Goal: Task Accomplishment & Management: Manage account settings

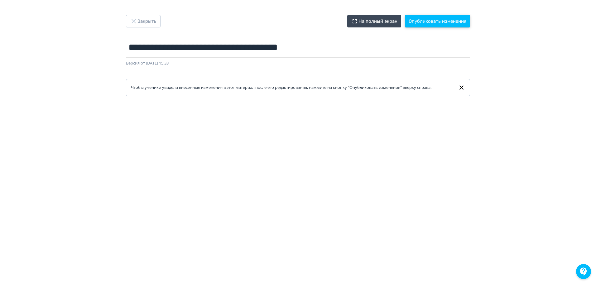
click at [441, 19] on button "Опубликовать изменения" at bounding box center [437, 21] width 65 height 12
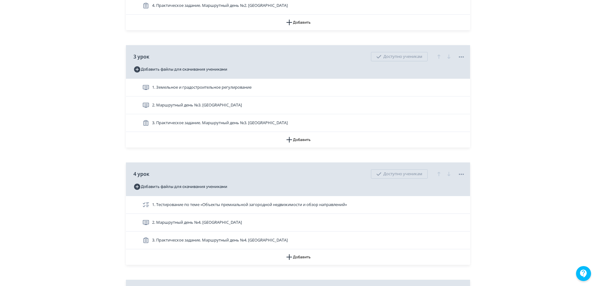
scroll to position [530, 0]
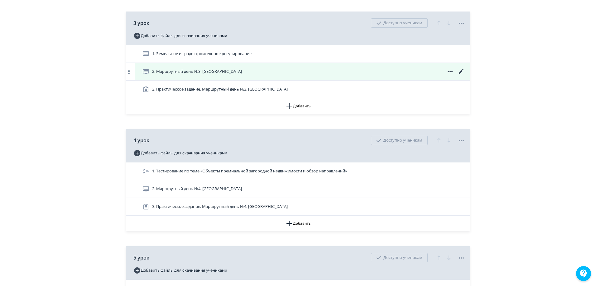
click at [462, 74] on icon at bounding box center [461, 71] width 5 height 5
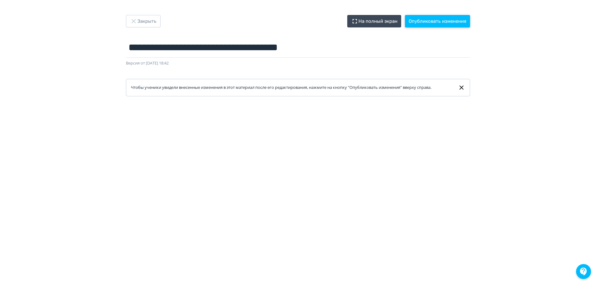
click at [429, 21] on button "Опубликовать изменения" at bounding box center [437, 21] width 65 height 12
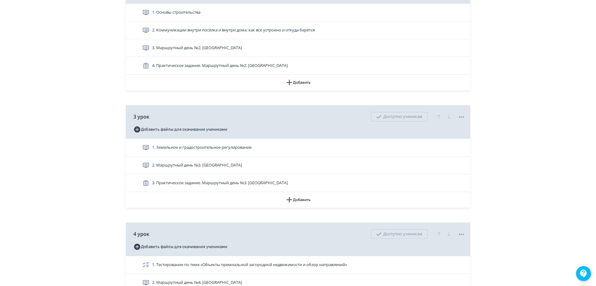
scroll to position [436, 0]
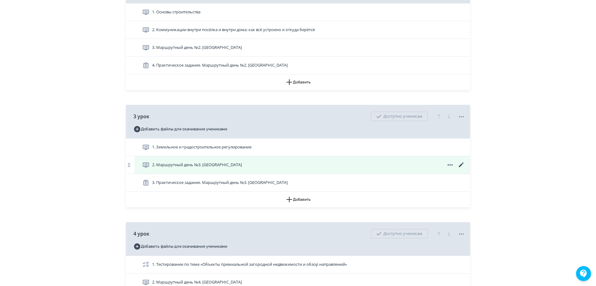
click at [462, 169] on icon at bounding box center [460, 164] width 7 height 7
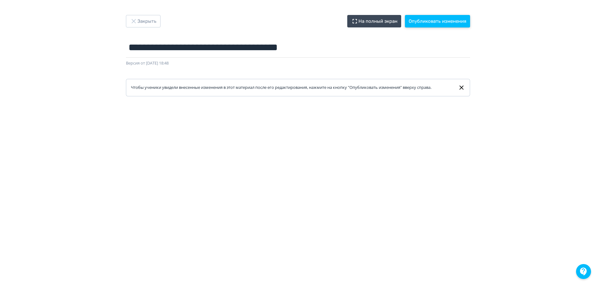
click at [435, 19] on button "Опубликовать изменения" at bounding box center [437, 21] width 65 height 12
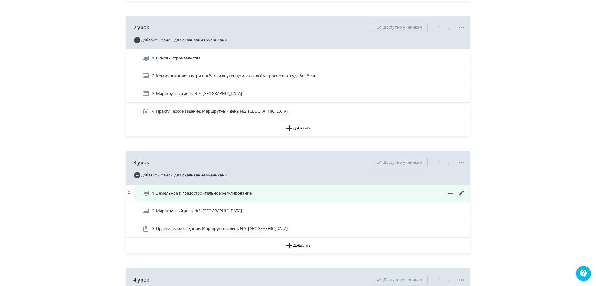
scroll to position [405, 0]
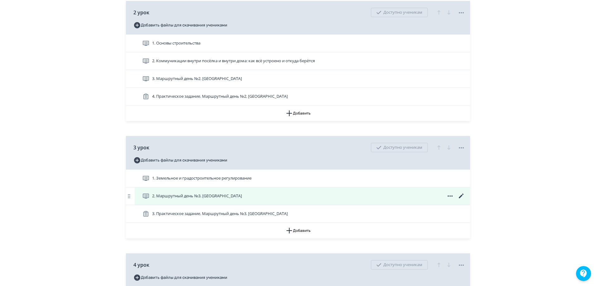
click at [461, 200] on icon at bounding box center [460, 196] width 7 height 7
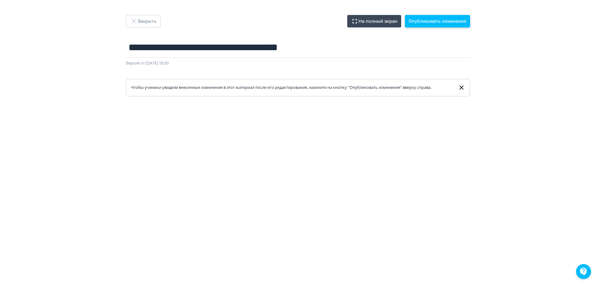
click at [428, 19] on button "Опубликовать изменения" at bounding box center [437, 21] width 65 height 12
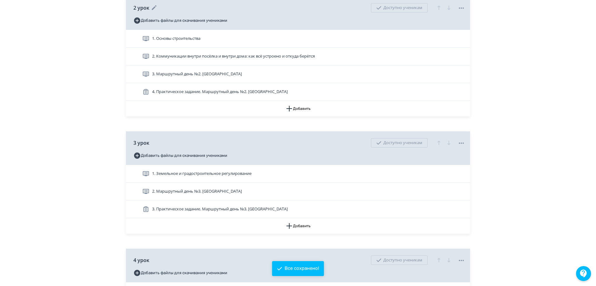
scroll to position [436, 0]
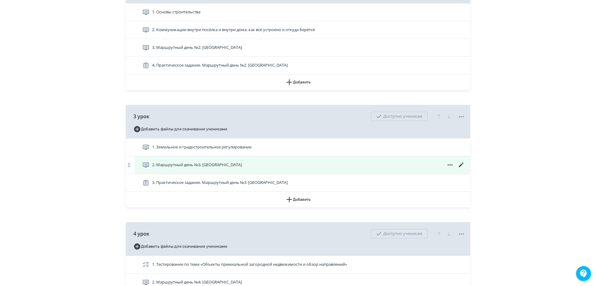
click at [463, 169] on icon at bounding box center [460, 164] width 7 height 7
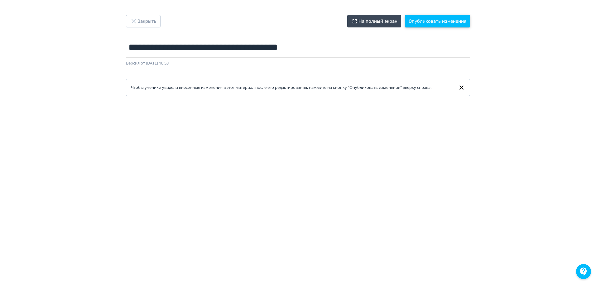
click at [438, 19] on button "Опубликовать изменения" at bounding box center [437, 21] width 65 height 12
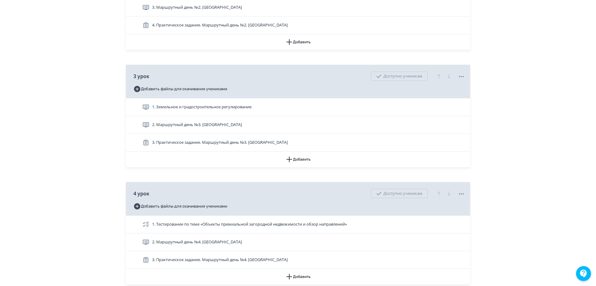
scroll to position [561, 0]
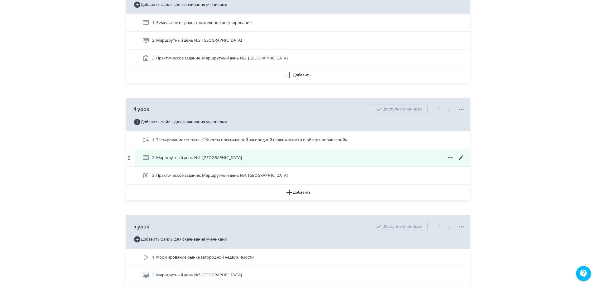
click at [463, 162] on icon at bounding box center [460, 157] width 7 height 7
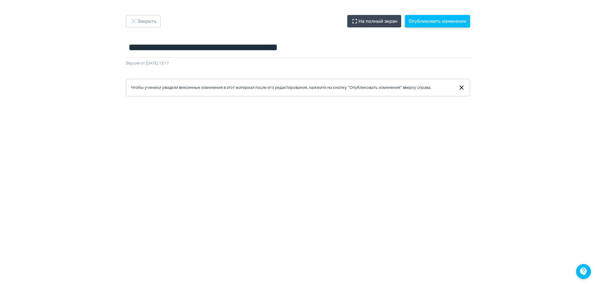
click at [447, 18] on button "Опубликовать изменения" at bounding box center [437, 21] width 65 height 12
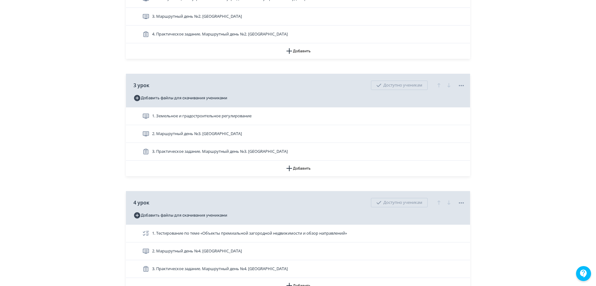
scroll to position [561, 0]
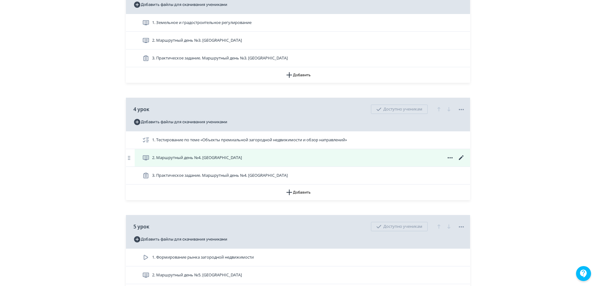
click at [459, 160] on icon at bounding box center [461, 157] width 5 height 5
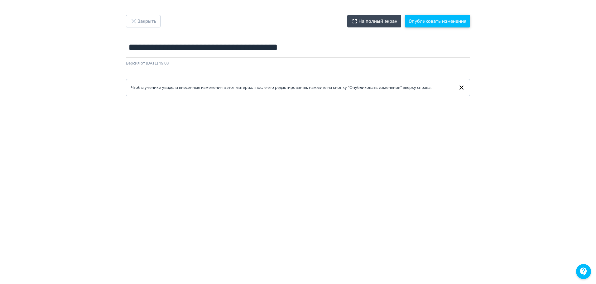
click at [433, 18] on button "Опубликовать изменения" at bounding box center [437, 21] width 65 height 12
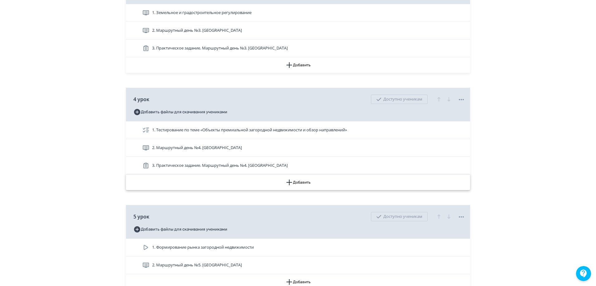
scroll to position [623, 0]
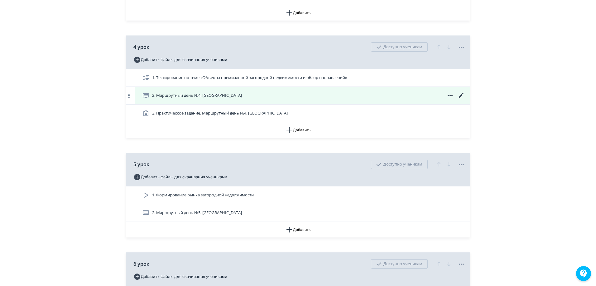
click at [460, 98] on icon at bounding box center [461, 95] width 5 height 5
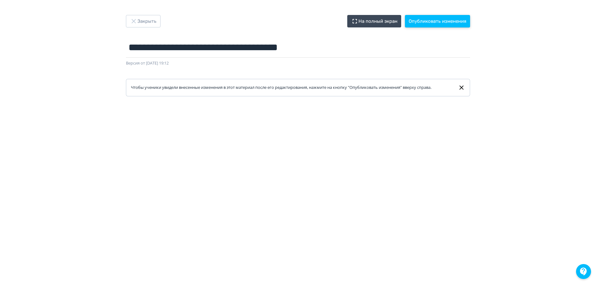
click at [436, 24] on button "Опубликовать изменения" at bounding box center [437, 21] width 65 height 12
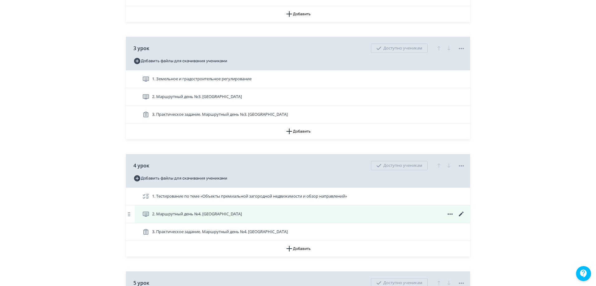
scroll to position [561, 0]
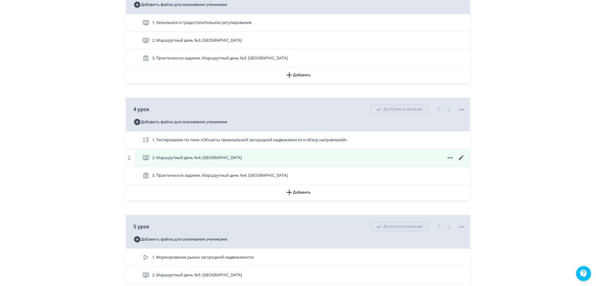
click at [462, 162] on icon at bounding box center [460, 157] width 7 height 7
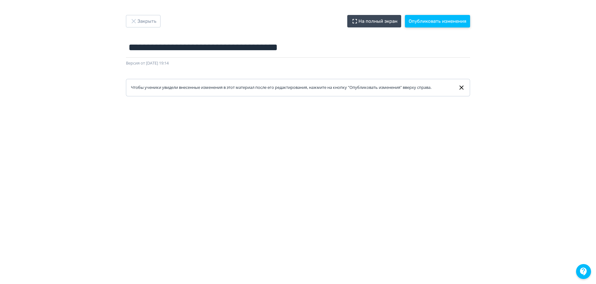
click at [445, 24] on button "Опубликовать изменения" at bounding box center [437, 21] width 65 height 12
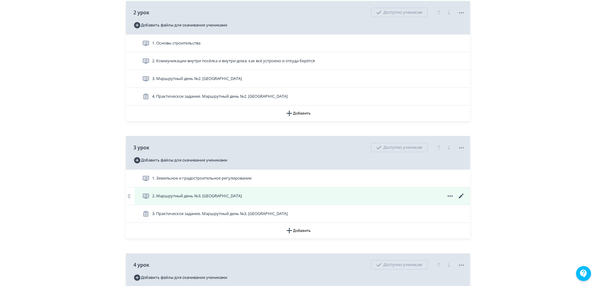
scroll to position [498, 0]
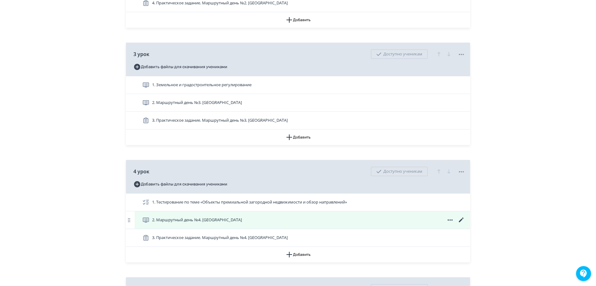
click at [463, 224] on icon at bounding box center [460, 219] width 7 height 7
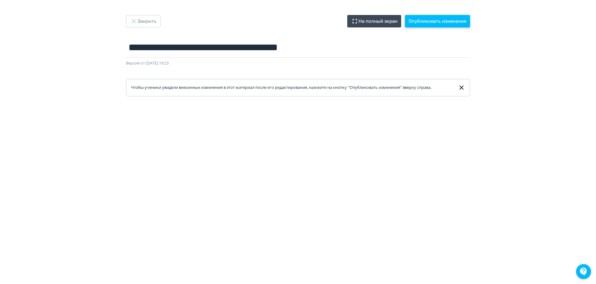
click at [425, 18] on button "Опубликовать изменения" at bounding box center [437, 21] width 65 height 12
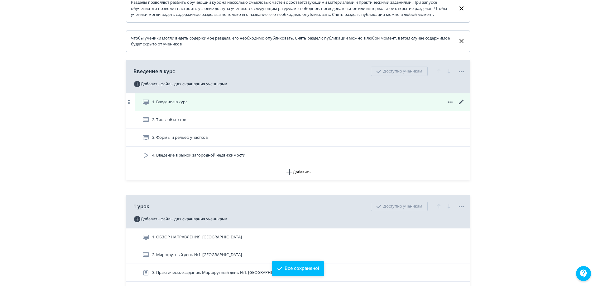
scroll to position [187, 0]
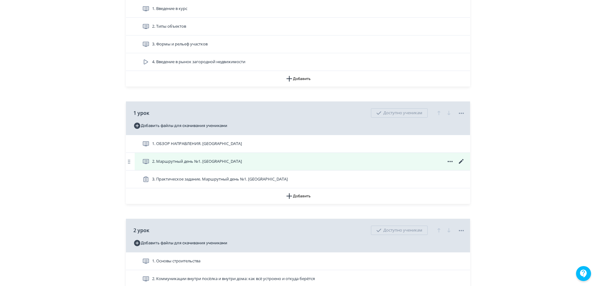
click at [461, 164] on icon at bounding box center [461, 161] width 5 height 5
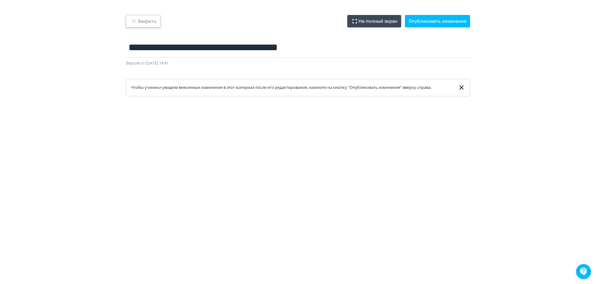
click at [151, 17] on button "Закрыть" at bounding box center [143, 21] width 35 height 12
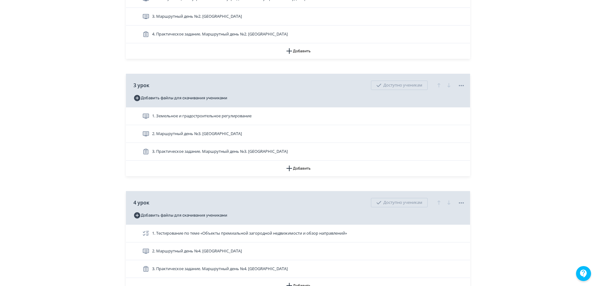
scroll to position [530, 0]
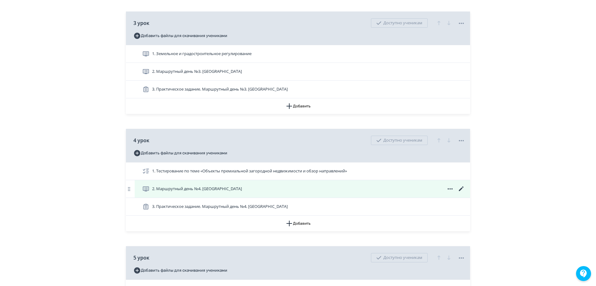
click at [461, 191] on icon at bounding box center [461, 189] width 5 height 5
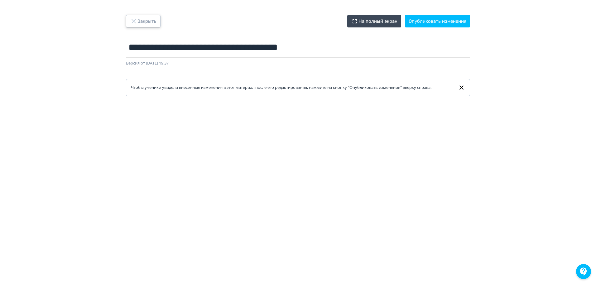
click at [142, 25] on button "Закрыть" at bounding box center [143, 21] width 35 height 12
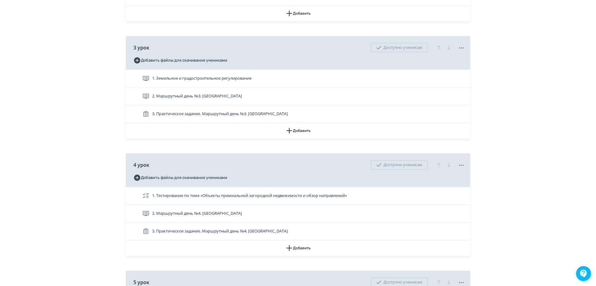
scroll to position [561, 0]
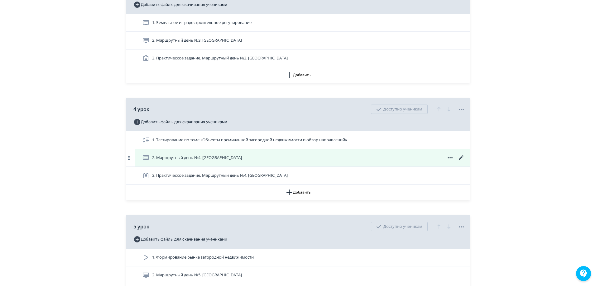
click at [462, 160] on icon at bounding box center [461, 157] width 5 height 5
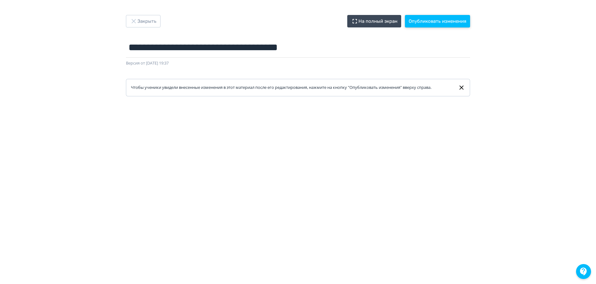
click at [439, 21] on button "Опубликовать изменения" at bounding box center [437, 21] width 65 height 12
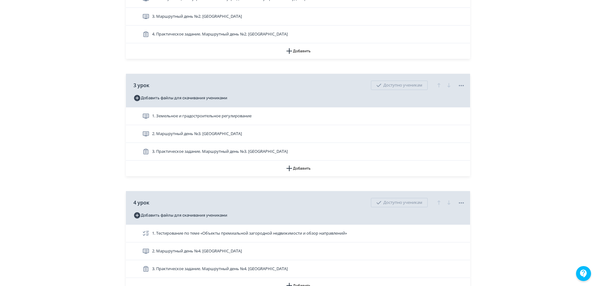
scroll to position [592, 0]
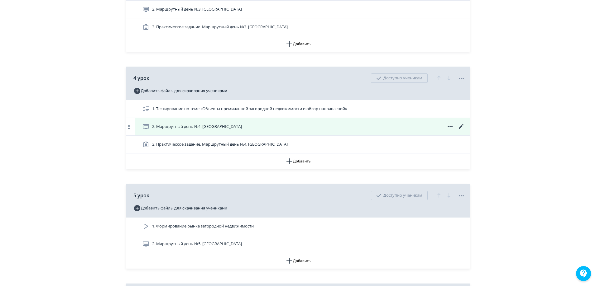
click at [461, 131] on icon at bounding box center [460, 126] width 7 height 7
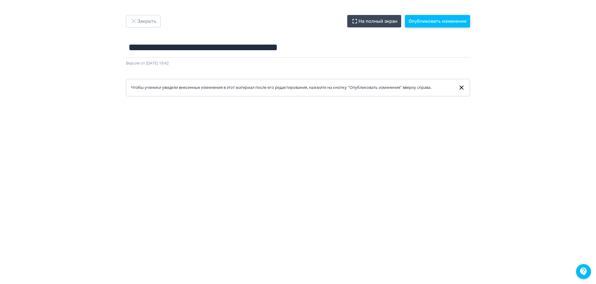
click at [448, 25] on button "Опубликовать изменения" at bounding box center [437, 21] width 65 height 12
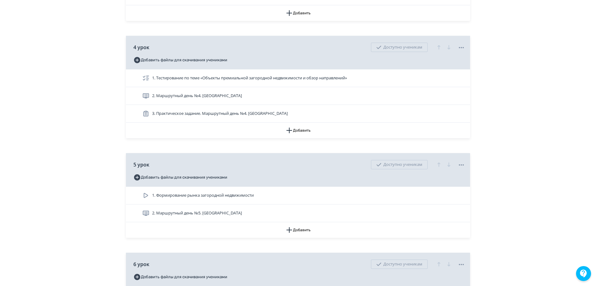
scroll to position [623, 0]
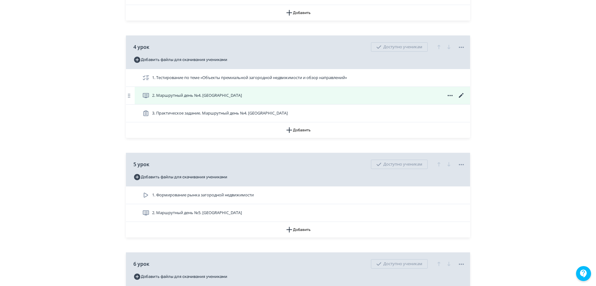
click at [462, 98] on icon at bounding box center [461, 95] width 5 height 5
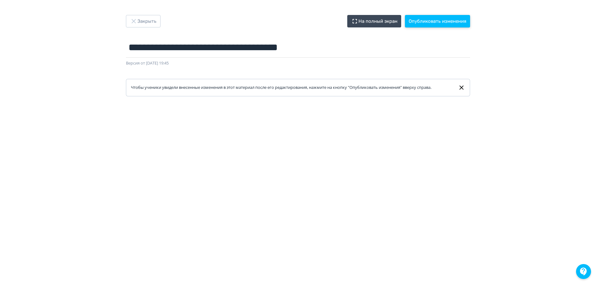
click at [452, 20] on button "Опубликовать изменения" at bounding box center [437, 21] width 65 height 12
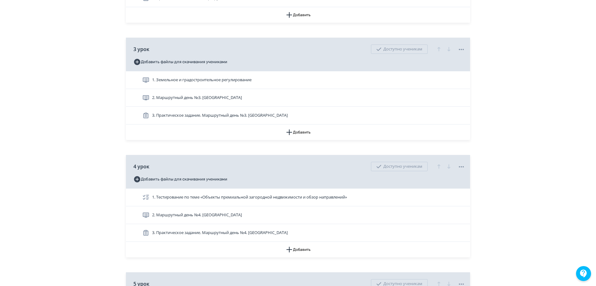
scroll to position [561, 0]
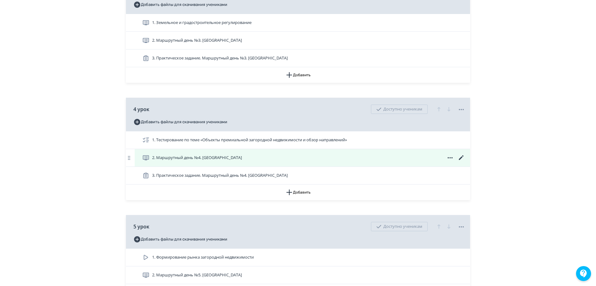
click at [464, 162] on icon at bounding box center [460, 157] width 7 height 7
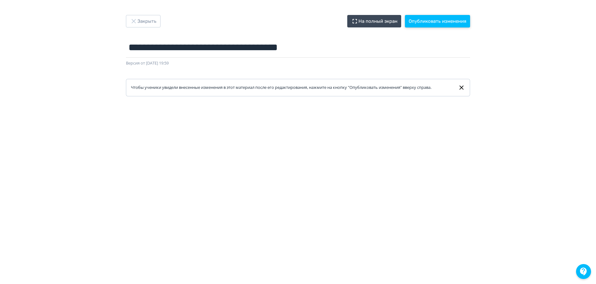
click at [440, 20] on button "Опубликовать изменения" at bounding box center [437, 21] width 65 height 12
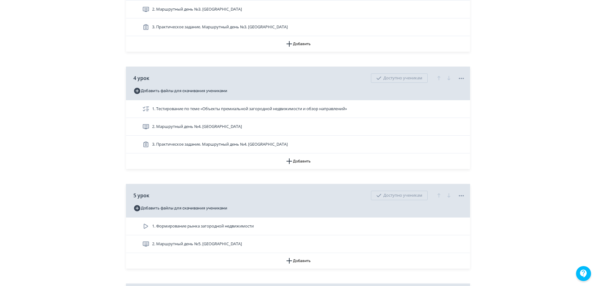
scroll to position [716, 0]
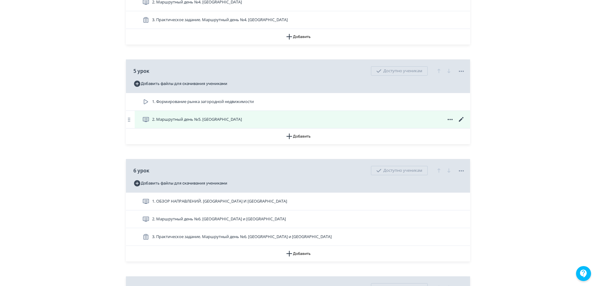
click at [460, 123] on icon at bounding box center [460, 119] width 7 height 7
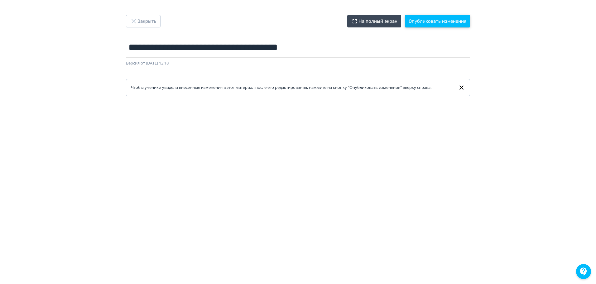
click at [450, 20] on button "Опубликовать изменения" at bounding box center [437, 21] width 65 height 12
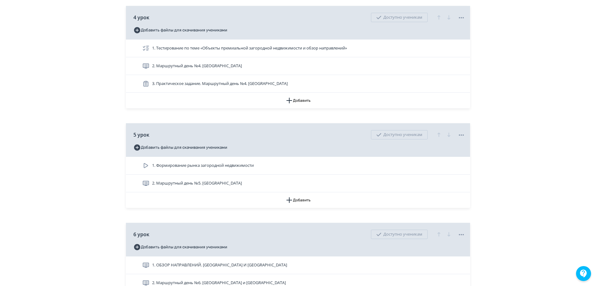
scroll to position [685, 0]
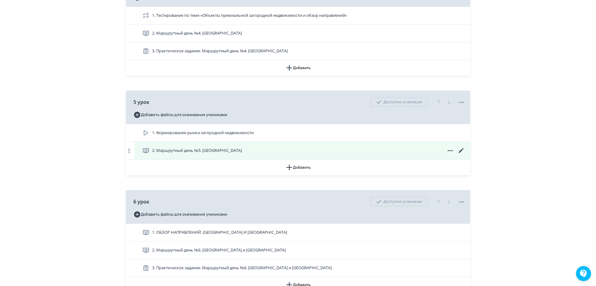
click at [460, 153] on icon at bounding box center [461, 150] width 5 height 5
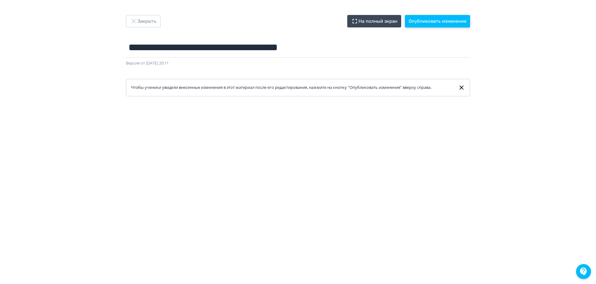
click at [435, 23] on button "Опубликовать изменения" at bounding box center [437, 21] width 65 height 12
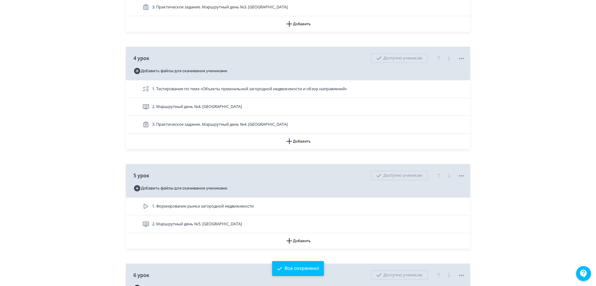
scroll to position [716, 0]
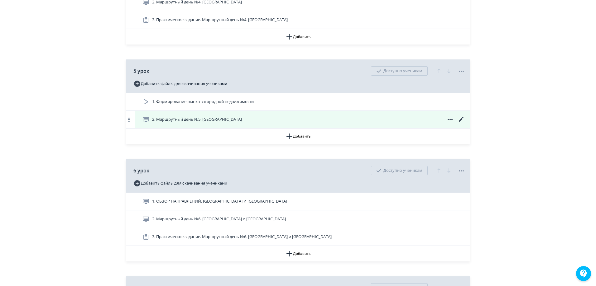
click at [462, 122] on icon at bounding box center [461, 119] width 5 height 5
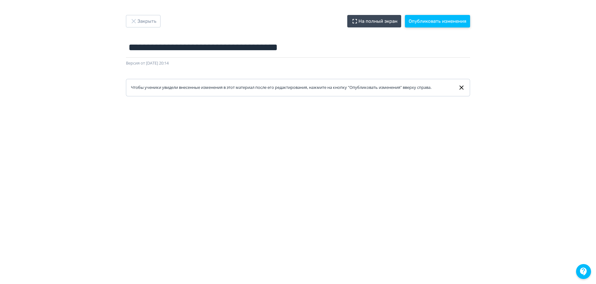
click at [437, 23] on button "Опубликовать изменения" at bounding box center [437, 21] width 65 height 12
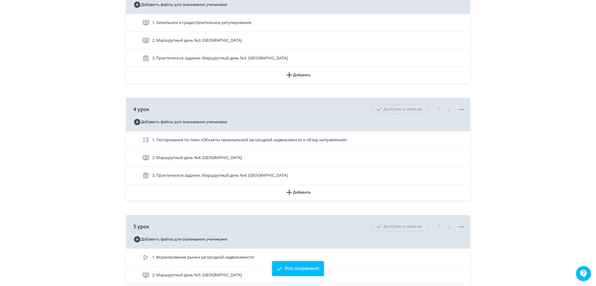
scroll to position [748, 0]
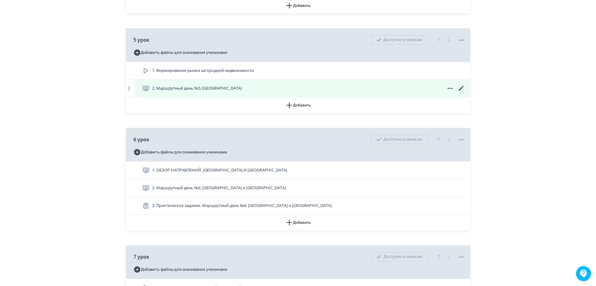
click at [461, 92] on icon at bounding box center [460, 88] width 7 height 7
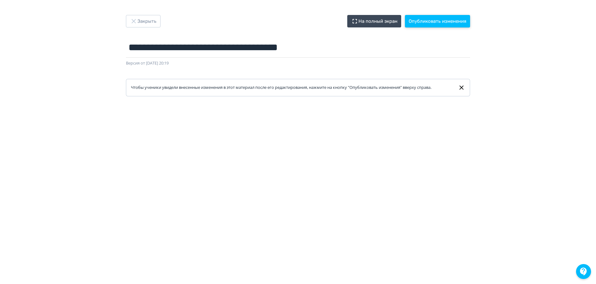
click at [434, 21] on button "Опубликовать изменения" at bounding box center [437, 21] width 65 height 12
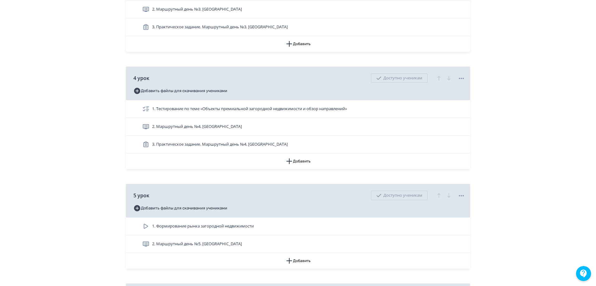
scroll to position [685, 0]
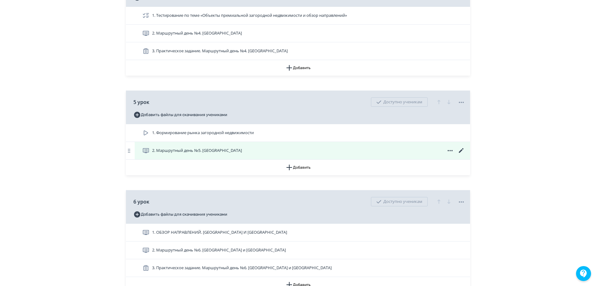
click at [462, 153] on icon at bounding box center [461, 150] width 5 height 5
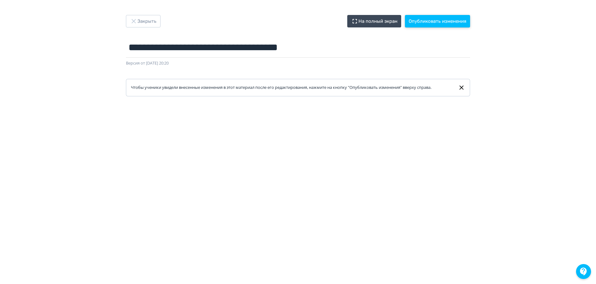
click at [447, 23] on button "Опубликовать изменения" at bounding box center [437, 21] width 65 height 12
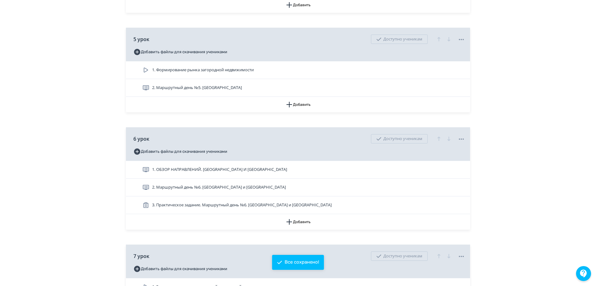
scroll to position [748, 0]
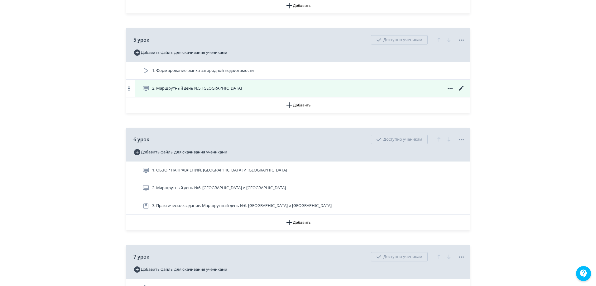
click at [461, 91] on icon at bounding box center [461, 88] width 5 height 5
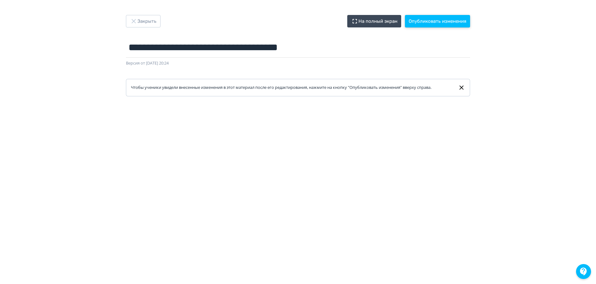
click at [445, 20] on button "Опубликовать изменения" at bounding box center [437, 21] width 65 height 12
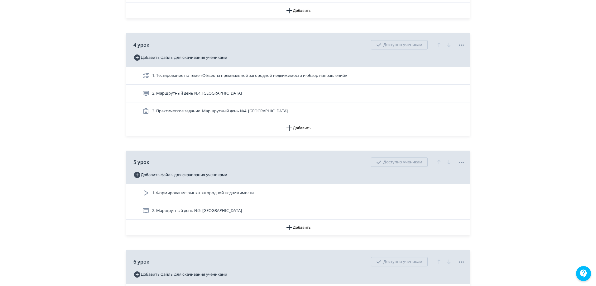
scroll to position [748, 0]
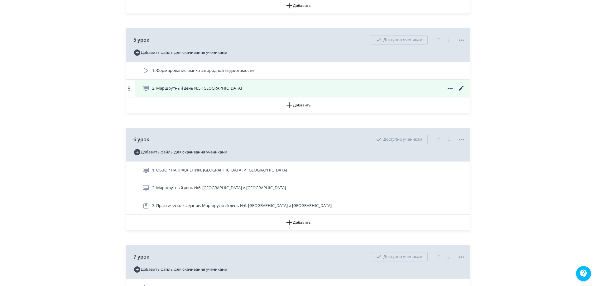
click at [461, 91] on icon at bounding box center [461, 88] width 5 height 5
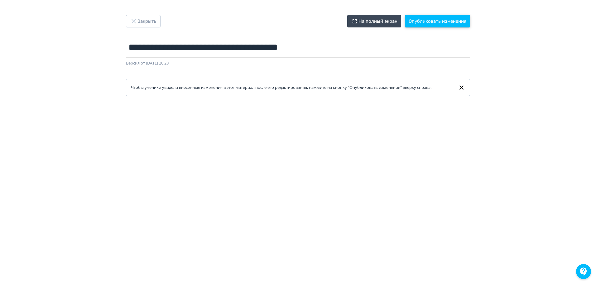
click at [427, 22] on button "Опубликовать изменения" at bounding box center [437, 21] width 65 height 12
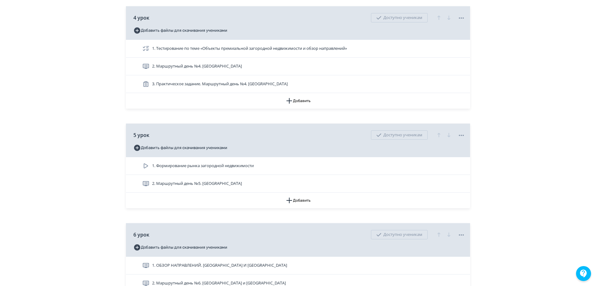
scroll to position [623, 0]
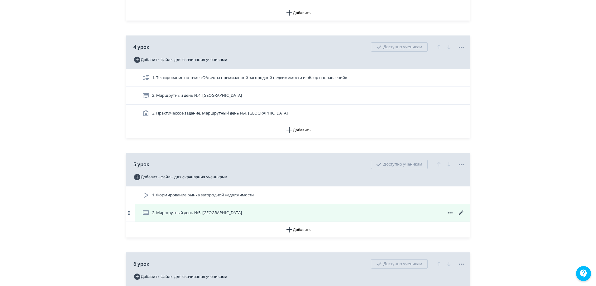
click at [461, 217] on icon at bounding box center [460, 212] width 7 height 7
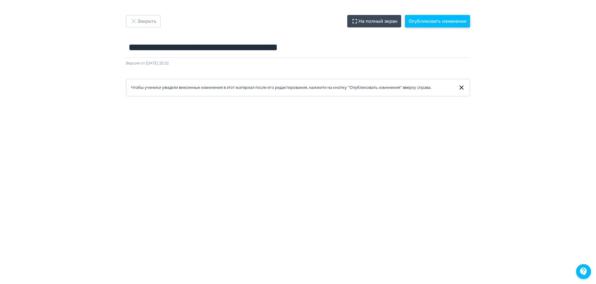
click at [454, 21] on button "Опубликовать изменения" at bounding box center [437, 21] width 65 height 12
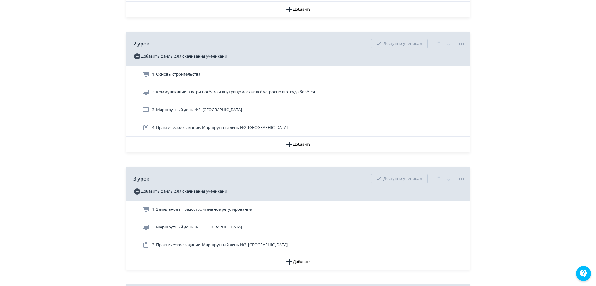
scroll to position [498, 0]
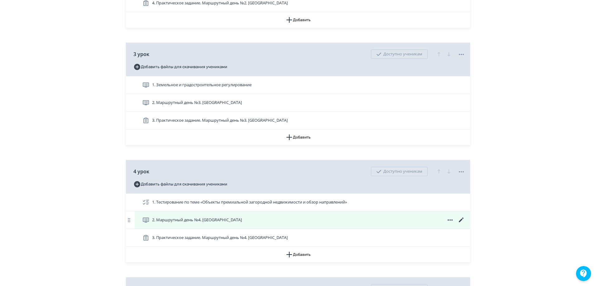
click at [460, 224] on icon at bounding box center [460, 219] width 7 height 7
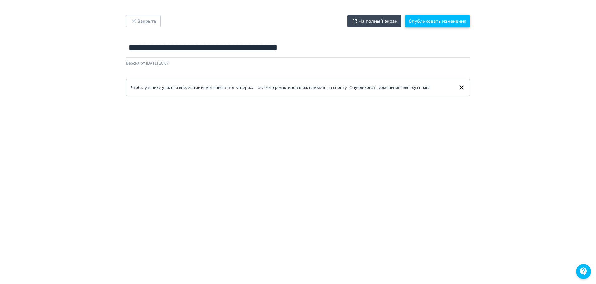
drag, startPoint x: 416, startPoint y: 19, endPoint x: 418, endPoint y: 82, distance: 62.9
click at [417, 19] on button "Опубликовать изменения" at bounding box center [437, 21] width 65 height 12
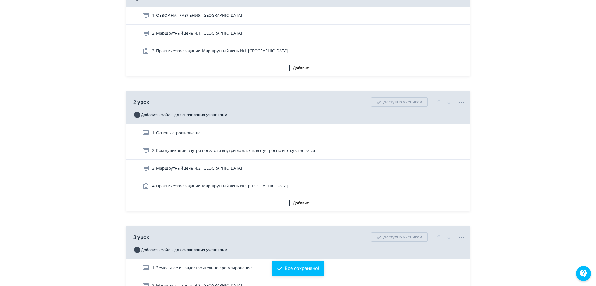
scroll to position [374, 0]
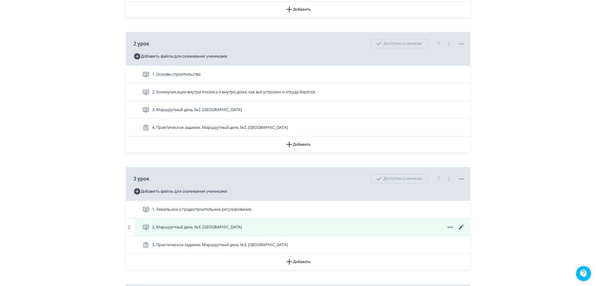
click at [459, 231] on icon at bounding box center [460, 227] width 7 height 7
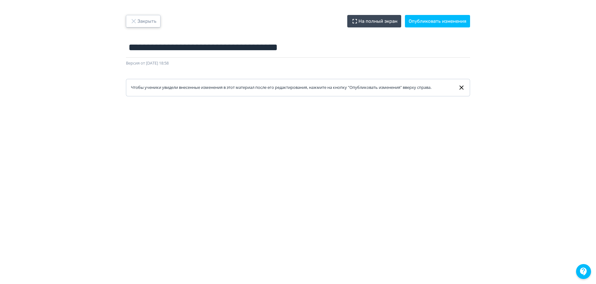
click at [144, 17] on button "Закрыть" at bounding box center [143, 21] width 35 height 12
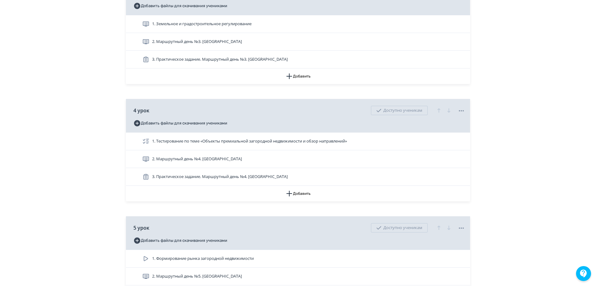
scroll to position [561, 0]
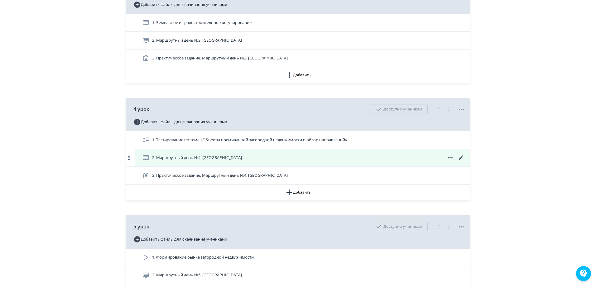
click at [463, 162] on icon at bounding box center [460, 157] width 7 height 7
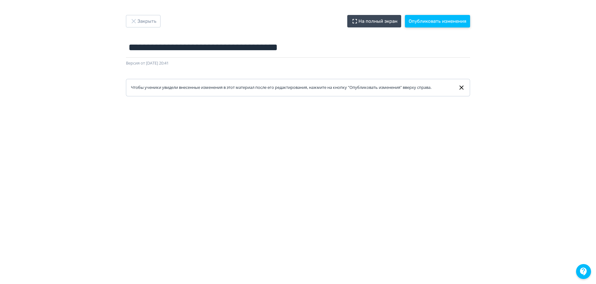
click at [432, 21] on button "Опубликовать изменения" at bounding box center [437, 21] width 65 height 12
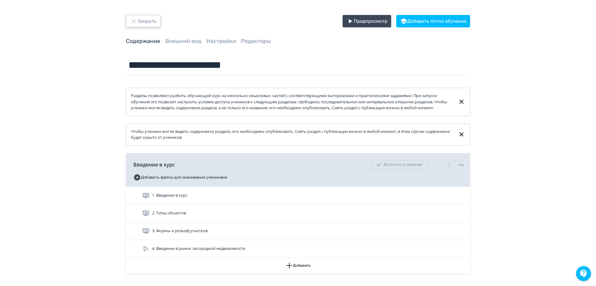
click at [147, 19] on button "Закрыть" at bounding box center [143, 21] width 35 height 12
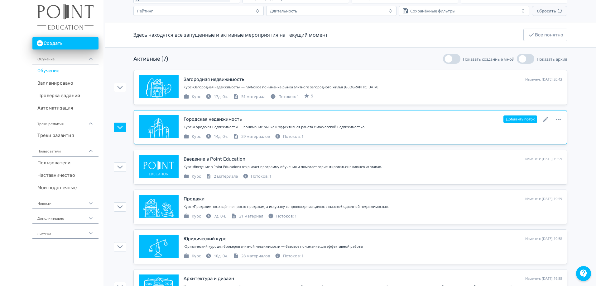
scroll to position [116, 0]
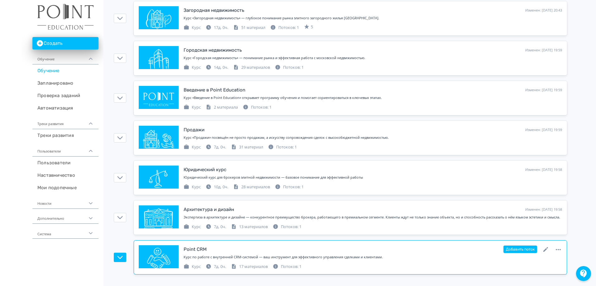
click at [193, 250] on div "Point CRM" at bounding box center [194, 249] width 23 height 7
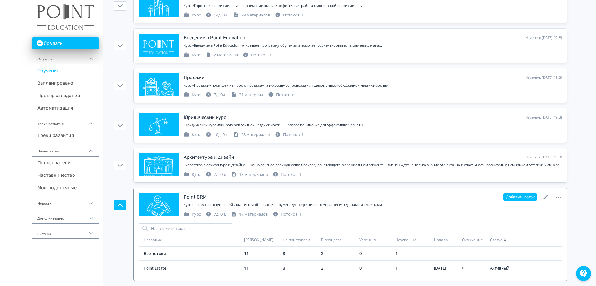
scroll to position [175, 0]
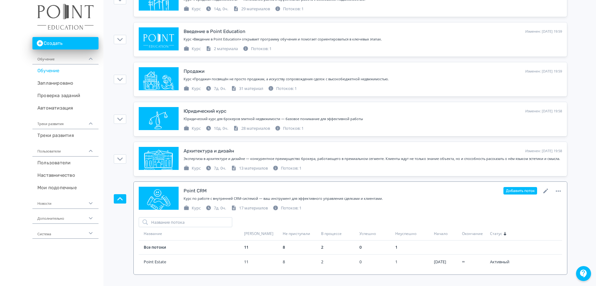
click at [214, 194] on div "Point CRM Изменен: [DATE] 19:58 Добавить поток" at bounding box center [372, 191] width 378 height 8
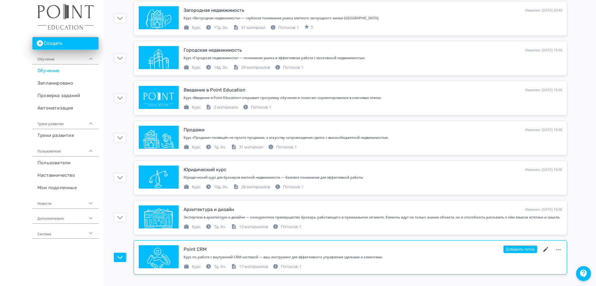
click at [542, 249] on icon at bounding box center [545, 249] width 7 height 7
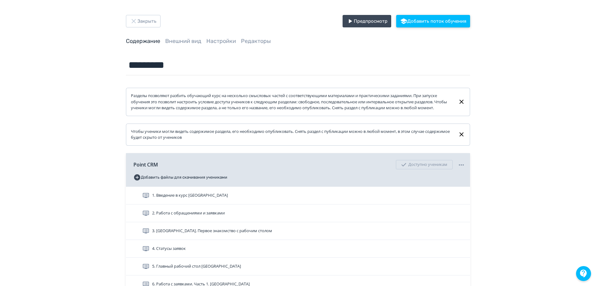
click at [436, 18] on button "Добавить поток обучения" at bounding box center [433, 21] width 74 height 12
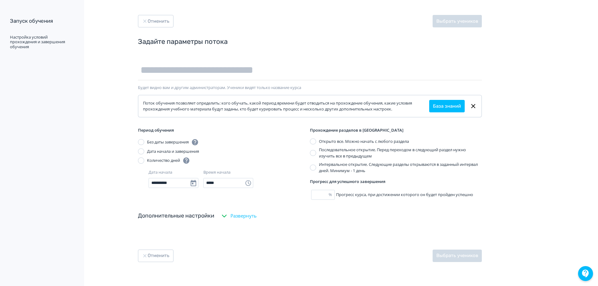
click at [143, 14] on div "**********" at bounding box center [268, 143] width 536 height 286
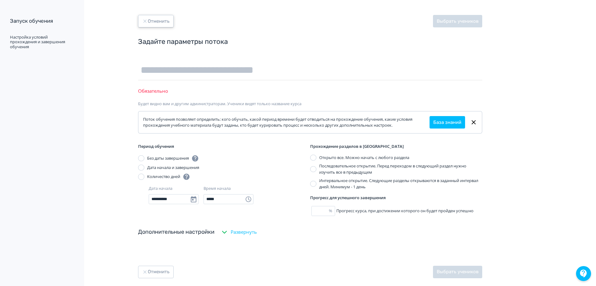
click at [148, 22] on button "Отменить" at bounding box center [156, 21] width 36 height 12
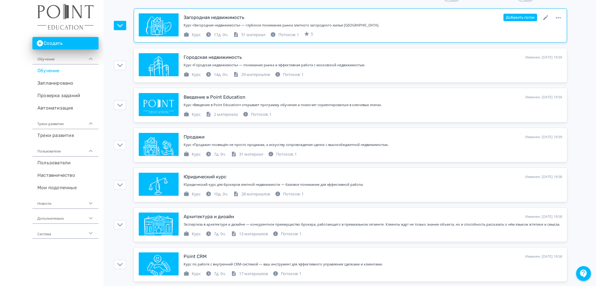
scroll to position [116, 0]
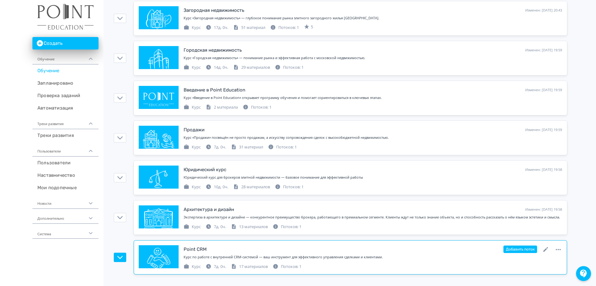
click at [225, 256] on div "Курс по работе с внутренней CRM-системой — ваш инструмент для эффективного упра…" at bounding box center [372, 257] width 378 height 5
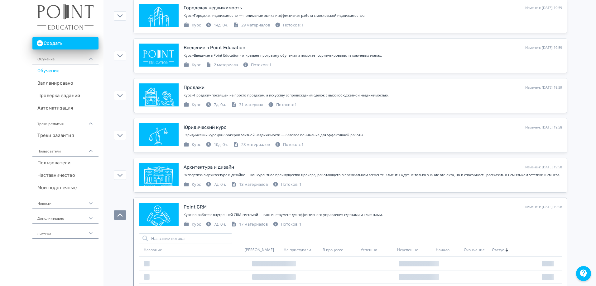
scroll to position [175, 0]
